Goal: Find specific page/section: Find specific page/section

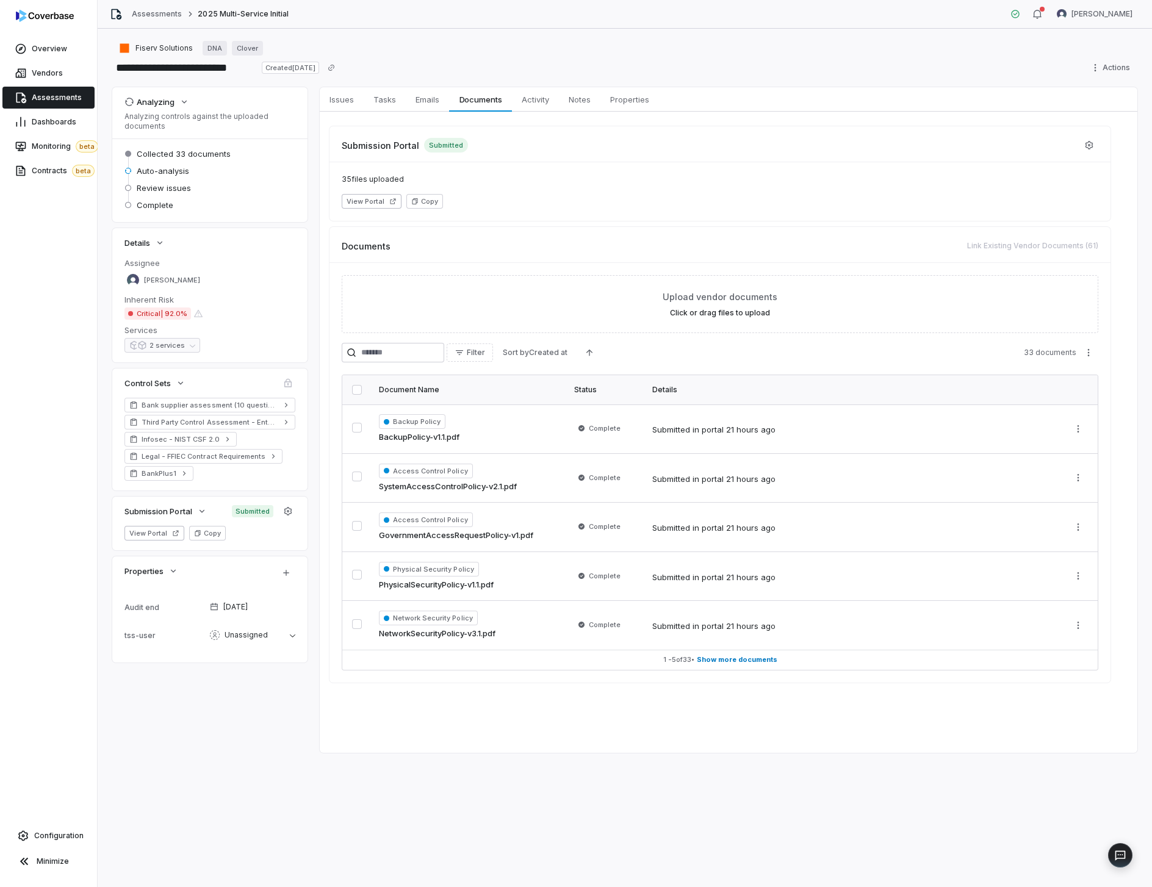
click at [696, 46] on div "Fiserv Solutions DNA Clover" at bounding box center [624, 48] width 1025 height 15
click at [1102, 66] on html "**********" at bounding box center [576, 443] width 1152 height 887
click at [921, 56] on html "**********" at bounding box center [576, 443] width 1152 height 887
click at [643, 49] on div "Fiserv Solutions DNA Clover" at bounding box center [624, 48] width 1025 height 15
